Goal: Information Seeking & Learning: Learn about a topic

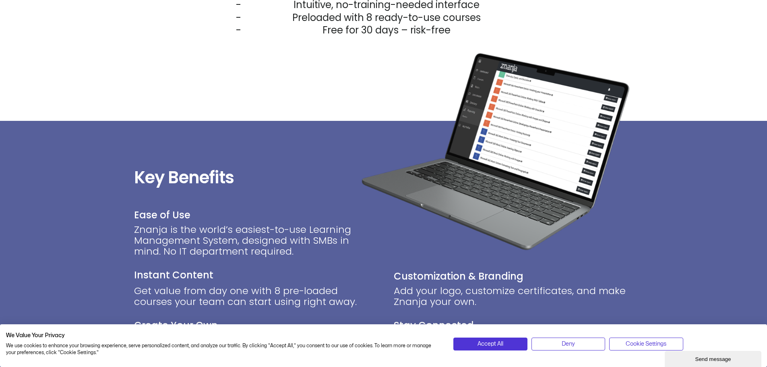
scroll to position [644, 0]
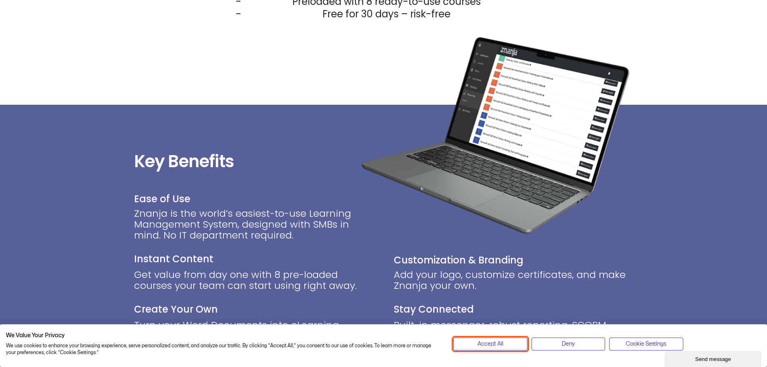
click at [496, 344] on span "Accept All" at bounding box center [491, 344] width 26 height 9
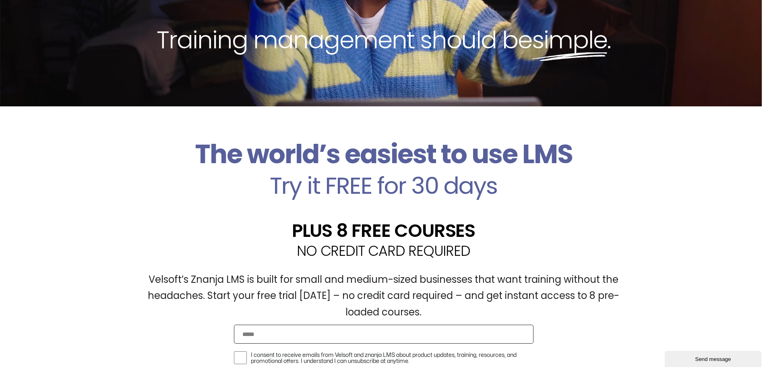
scroll to position [0, 0]
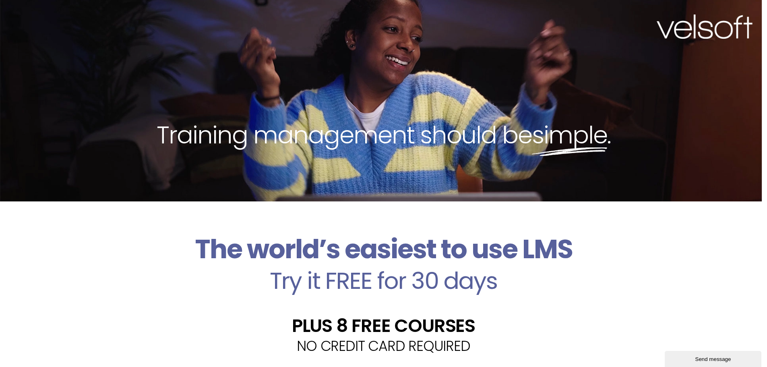
click at [707, 32] on img at bounding box center [705, 27] width 96 height 25
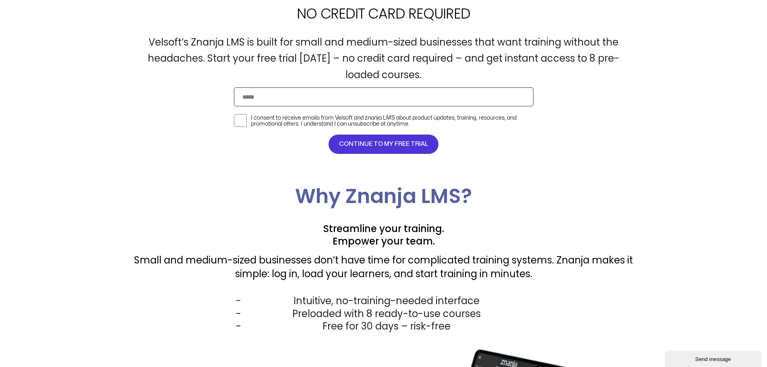
scroll to position [483, 0]
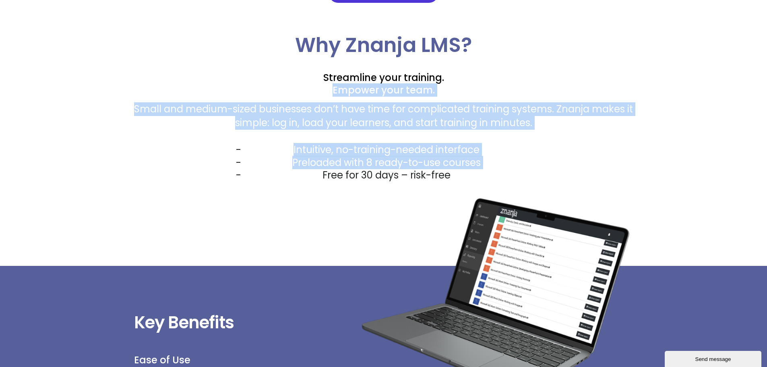
drag, startPoint x: 454, startPoint y: 180, endPoint x: 262, endPoint y: 99, distance: 207.8
click at [267, 96] on div "Why Znanja LMS? Streamline your training. Empower your team. Small and medium-s…" at bounding box center [383, 108] width 499 height 146
click at [317, 143] on li "Intuitive, no-training-needed interface" at bounding box center [386, 149] width 493 height 12
drag, startPoint x: 470, startPoint y: 180, endPoint x: 172, endPoint y: 90, distance: 311.7
click at [169, 86] on div "Why Znanja LMS? Streamline your training. Empower your team. Small and medium-s…" at bounding box center [383, 108] width 499 height 146
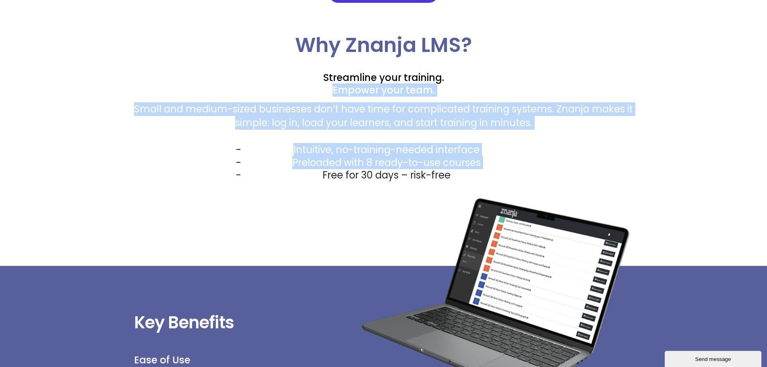
click at [390, 174] on li "Free for 30 days – risk-free" at bounding box center [386, 175] width 493 height 12
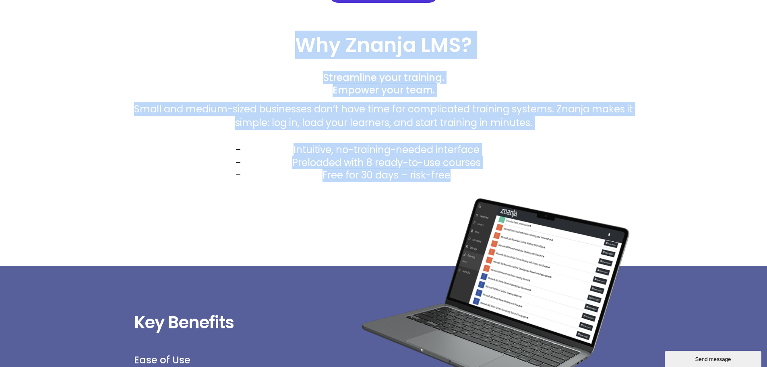
drag, startPoint x: 453, startPoint y: 182, endPoint x: 235, endPoint y: 37, distance: 261.4
click at [235, 37] on div "Why Znanja LMS? Streamline your training. Empower your team. Small and medium-s…" at bounding box center [383, 124] width 499 height 178
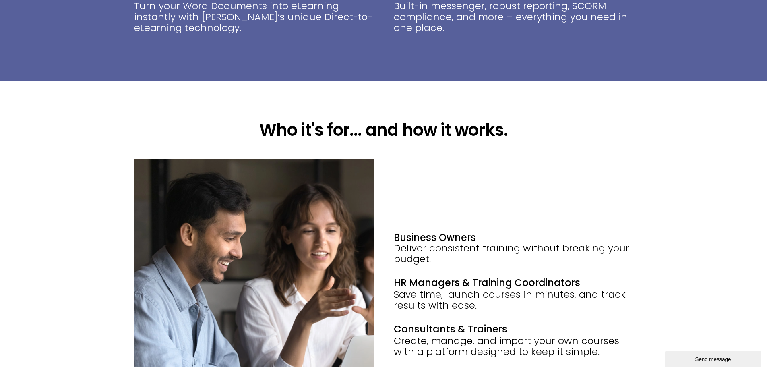
scroll to position [967, 0]
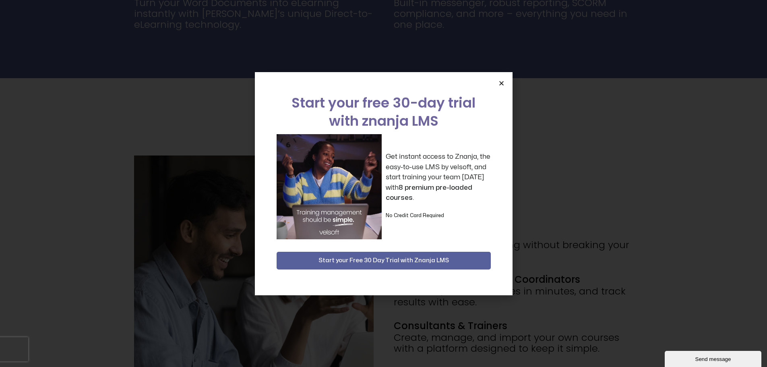
click at [501, 85] on icon "Close" at bounding box center [502, 83] width 6 height 6
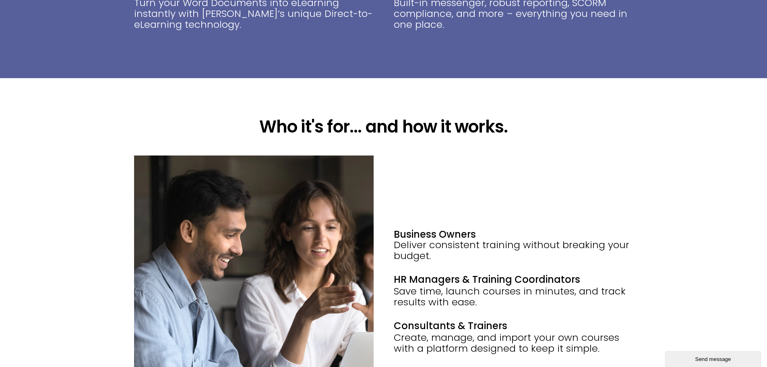
scroll to position [1088, 0]
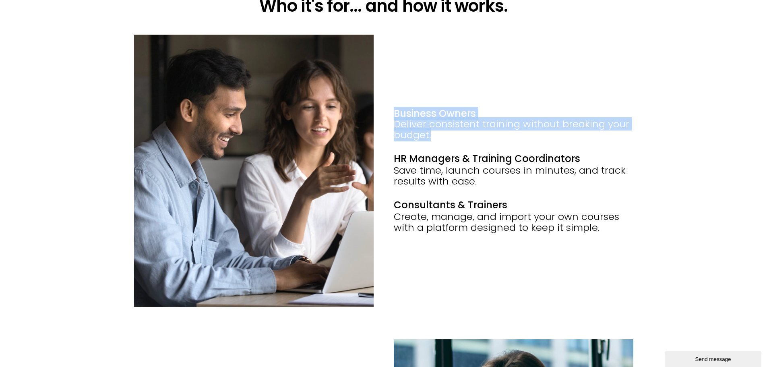
drag, startPoint x: 442, startPoint y: 137, endPoint x: 396, endPoint y: 99, distance: 60.1
click at [396, 99] on div "Business Owners Deliver consistent training without breaking your budget. HR Ma…" at bounding box center [514, 171] width 240 height 272
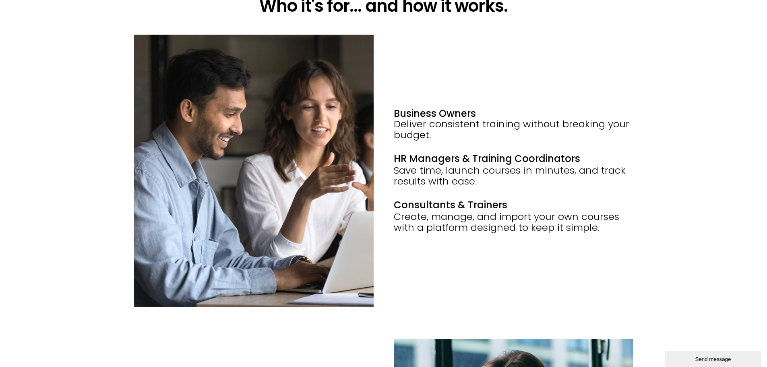
click at [502, 189] on div "Save time, launch courses in minutes, and track results with ease." at bounding box center [514, 182] width 240 height 34
drag, startPoint x: 499, startPoint y: 188, endPoint x: 387, endPoint y: 102, distance: 140.7
click at [387, 102] on div "Business Owners Deliver consistent training without breaking your budget. HR Ma…" at bounding box center [383, 187] width 499 height 304
click at [489, 211] on p "Create, manage, and import your own courses with a platform designed to keep it…" at bounding box center [514, 222] width 240 height 22
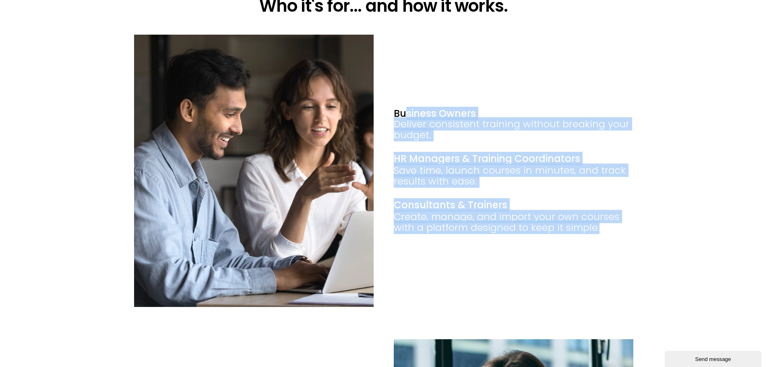
drag, startPoint x: 609, startPoint y: 229, endPoint x: 406, endPoint y: 111, distance: 235.0
click at [406, 111] on div "Business Owners Deliver consistent training without breaking your budget. HR Ma…" at bounding box center [514, 171] width 240 height 272
click at [447, 181] on div "Save time, launch courses in minutes, and track results with ease." at bounding box center [514, 182] width 240 height 34
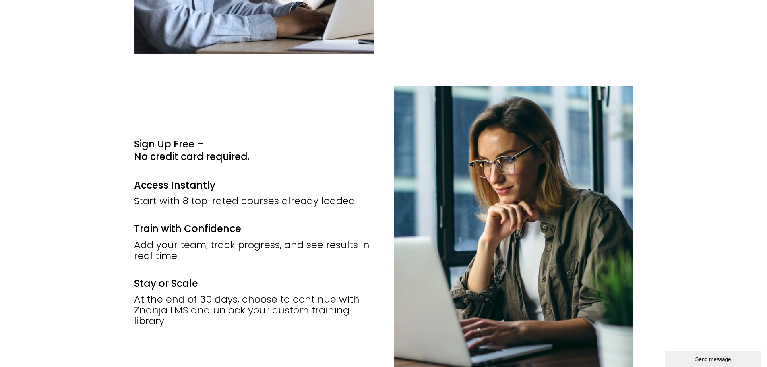
scroll to position [1369, 0]
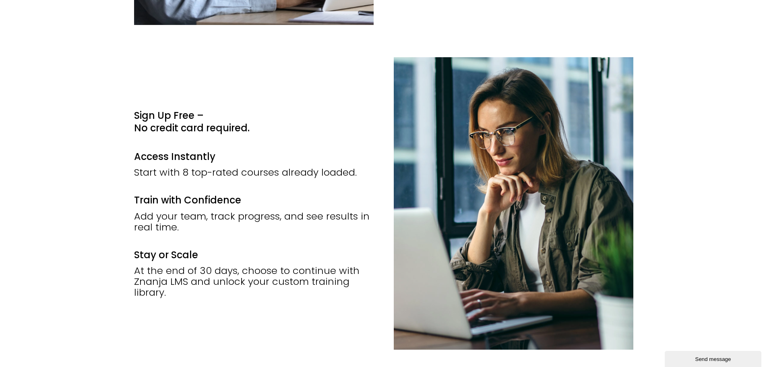
drag, startPoint x: 141, startPoint y: 115, endPoint x: 223, endPoint y: 297, distance: 199.6
click at [223, 297] on div "Sign Up Free – No credit card required. Access Instantly Start with 8 top-rated…" at bounding box center [254, 203] width 240 height 292
click at [85, 238] on div "Sign Up Free – No credit card required. Access Instantly Start with 8 top-rated…" at bounding box center [383, 219] width 767 height 325
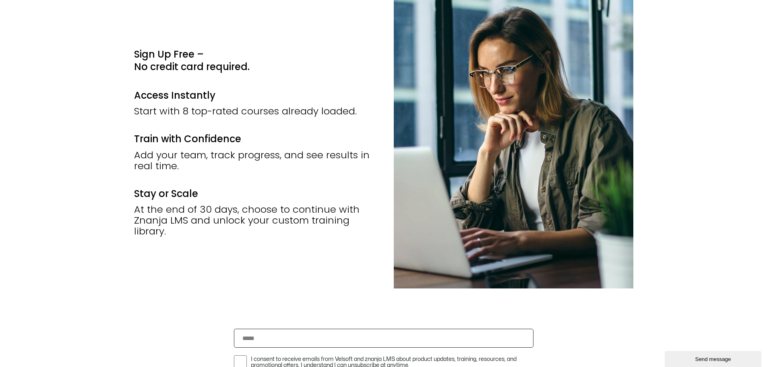
scroll to position [1450, 0]
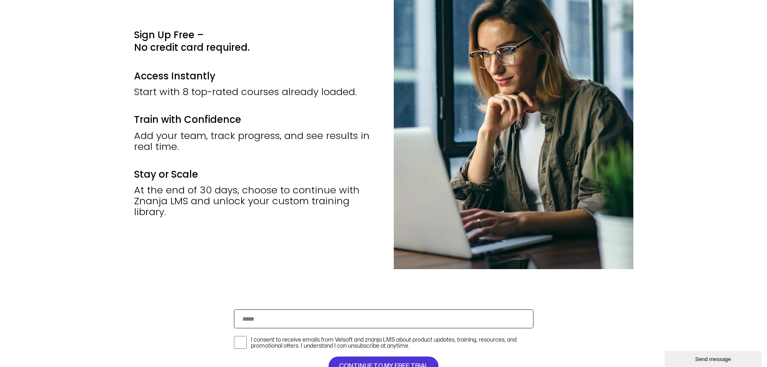
drag, startPoint x: 193, startPoint y: 211, endPoint x: 115, endPoint y: 51, distance: 178.5
click at [115, 51] on div "Sign Up Free – No credit card required. Access Instantly Start with 8 top-rated…" at bounding box center [383, 139] width 767 height 325
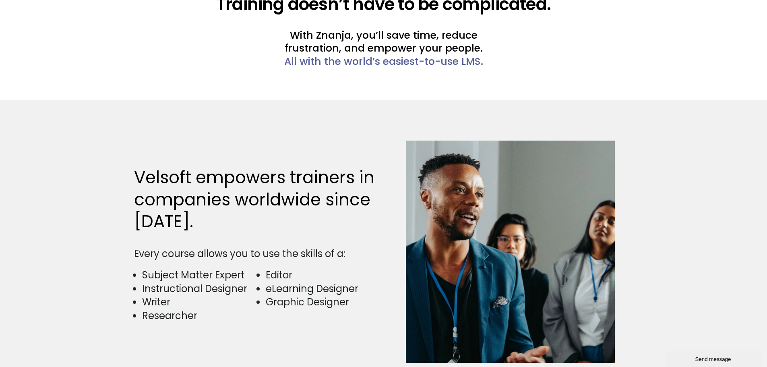
scroll to position [1893, 0]
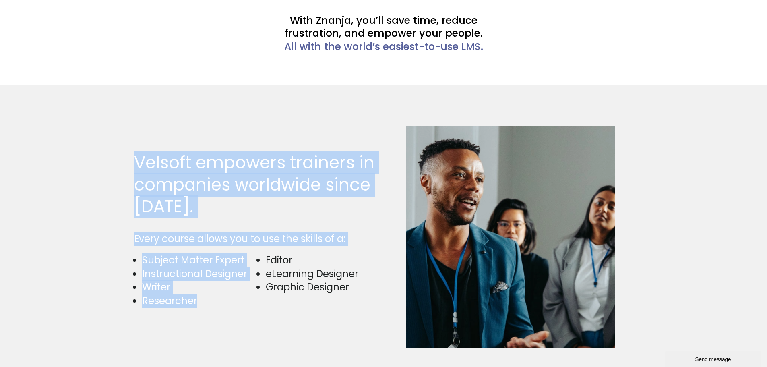
drag, startPoint x: 207, startPoint y: 311, endPoint x: 126, endPoint y: 143, distance: 186.5
click at [126, 143] on div "Velsoft empowers trainers in companies worldwide since [DATE]. Every course all…" at bounding box center [383, 236] width 767 height 303
click at [238, 219] on div "Velsoft empowers trainers in companies worldwide since [DATE]." at bounding box center [257, 188] width 246 height 72
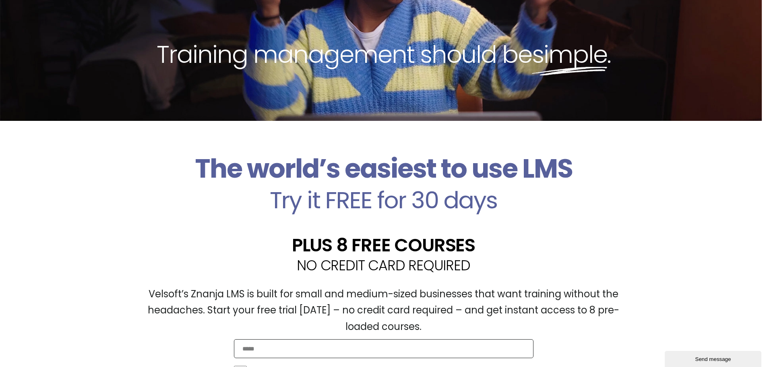
scroll to position [201, 0]
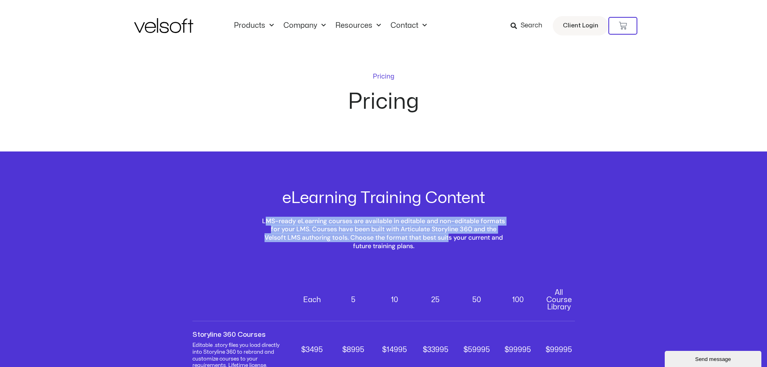
drag, startPoint x: 266, startPoint y: 222, endPoint x: 449, endPoint y: 240, distance: 183.4
click at [449, 240] on h2 "LMS-ready eLearning courses are available in editable and non-editable formats …" at bounding box center [384, 233] width 247 height 33
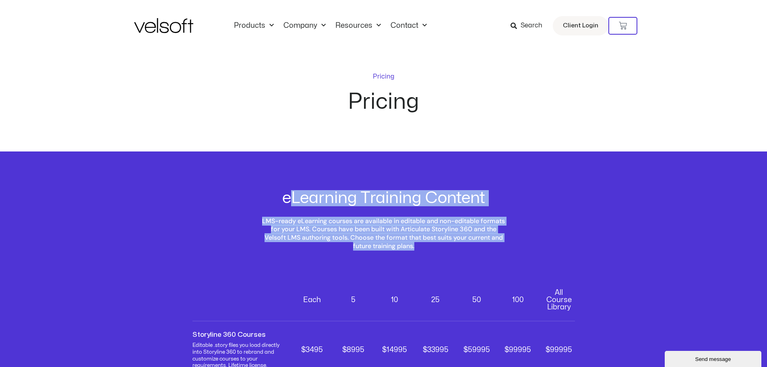
drag, startPoint x: 416, startPoint y: 247, endPoint x: 287, endPoint y: 197, distance: 138.8
click at [289, 193] on div "eLearning Training Content LMS-ready eLearning courses are available in editabl…" at bounding box center [384, 220] width 247 height 60
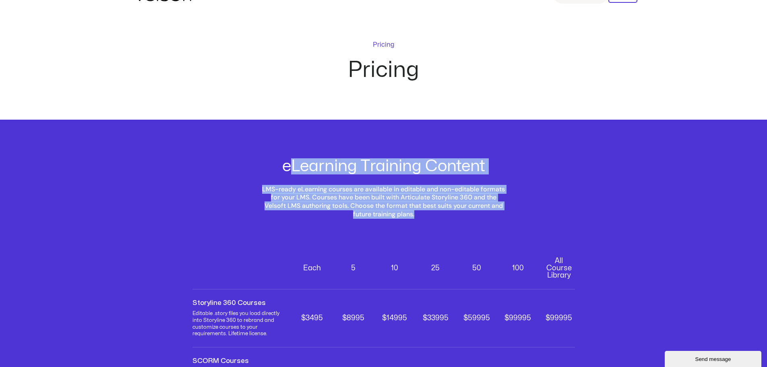
scroll to position [81, 0]
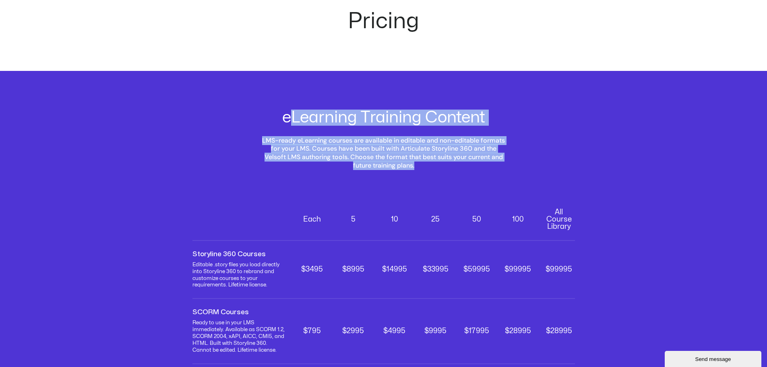
click at [426, 175] on div "eLearning Training Content LMS-ready eLearning courses are available in editabl…" at bounding box center [383, 269] width 767 height 397
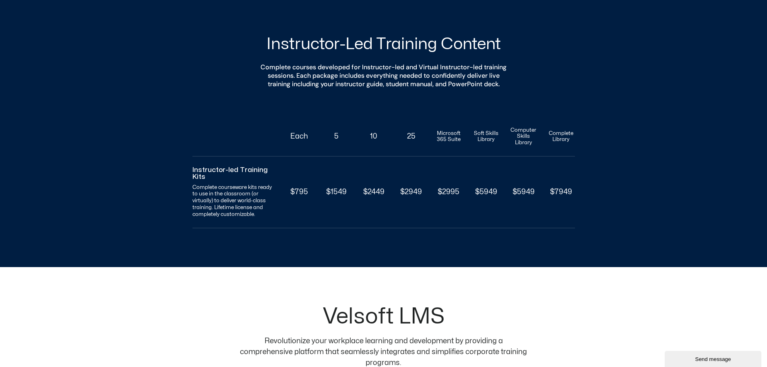
scroll to position [524, 0]
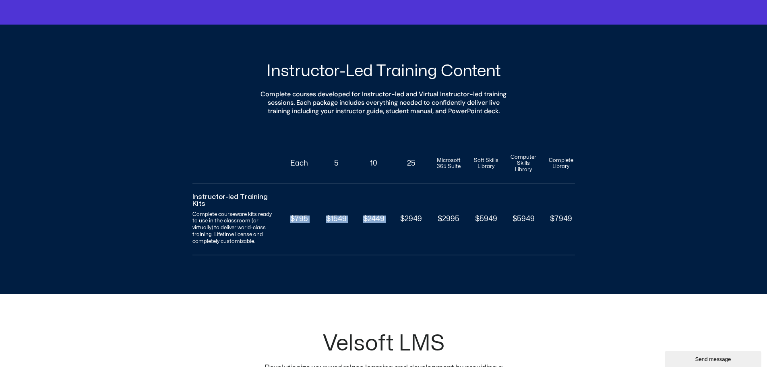
drag, startPoint x: 288, startPoint y: 227, endPoint x: 400, endPoint y: 242, distance: 113.9
click at [400, 242] on div "Instructor-led Training Kits Complete courseware kits ready to use in the class…" at bounding box center [384, 220] width 383 height 72
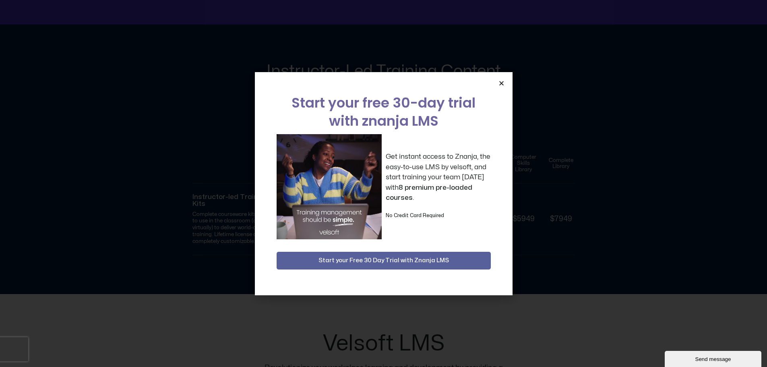
click at [501, 83] on icon "Close" at bounding box center [502, 83] width 6 height 6
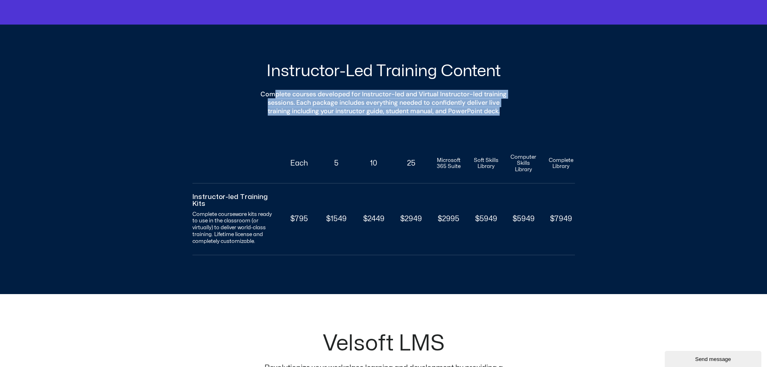
drag, startPoint x: 285, startPoint y: 95, endPoint x: 424, endPoint y: 123, distance: 141.8
click at [424, 115] on h2 "Complete courses developed for Instructor-led and Virtual Instructor-led traini…" at bounding box center [384, 102] width 247 height 25
click at [314, 125] on div "Instructor-Led Training Content Complete courses developed for Instructor-led a…" at bounding box center [383, 159] width 767 height 269
drag, startPoint x: 272, startPoint y: 93, endPoint x: 424, endPoint y: 118, distance: 154.0
click at [424, 115] on h2 "Complete courses developed for Instructor-led and Virtual Instructor-led traini…" at bounding box center [384, 102] width 247 height 25
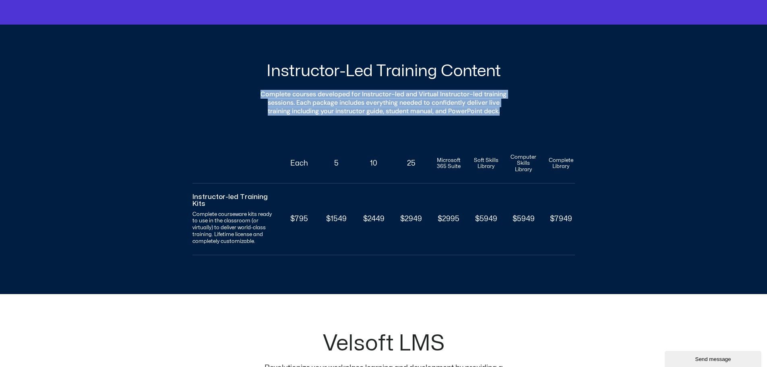
click at [315, 126] on div "Instructor-Led Training Content Complete courses developed for Instructor-led a…" at bounding box center [383, 159] width 767 height 269
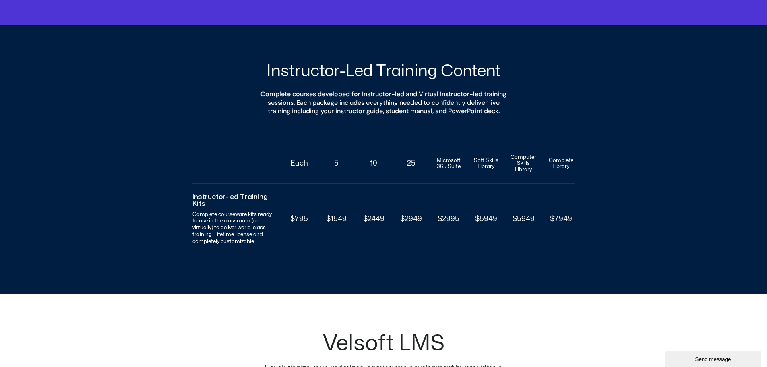
click at [635, 217] on div "Instructor-Led Training Content Complete courses developed for Instructor-led a…" at bounding box center [383, 159] width 767 height 269
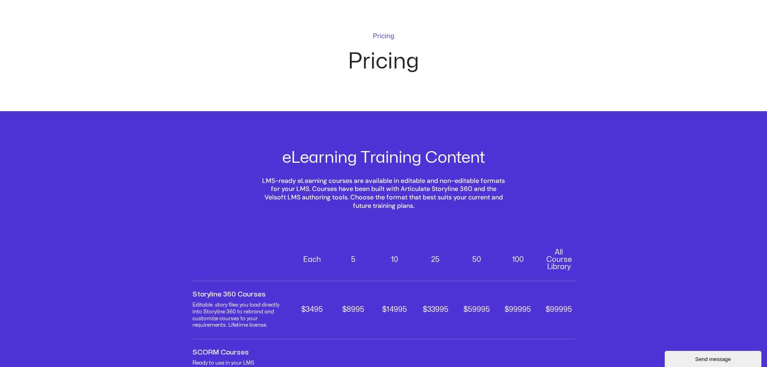
scroll to position [0, 0]
